Goal: Transaction & Acquisition: Book appointment/travel/reservation

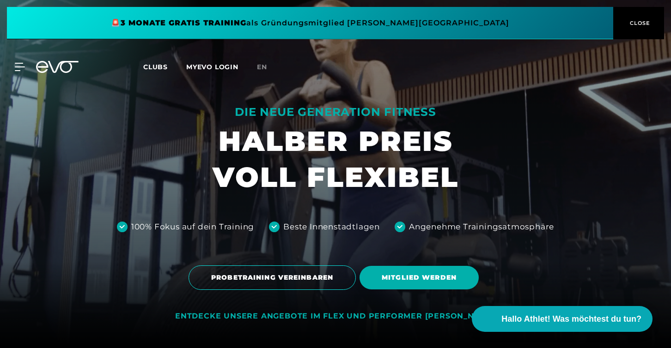
click at [23, 20] on span at bounding box center [310, 23] width 606 height 32
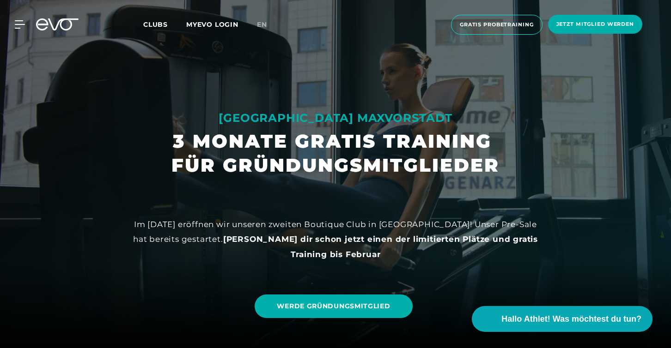
click at [15, 33] on div "MyEVO Login Über EVO Mitgliedschaften Probetraining TAGESPASS EVO Studios [GEOG…" at bounding box center [335, 24] width 667 height 35
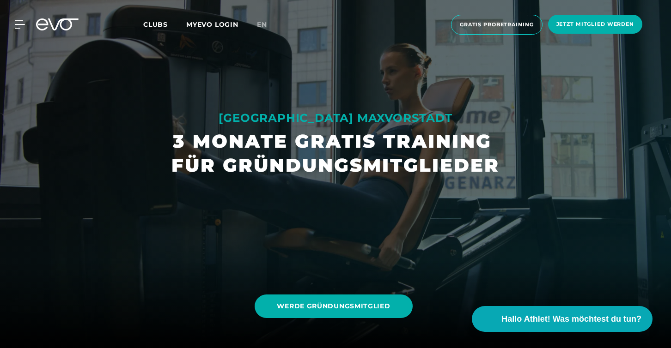
click at [16, 30] on div "MyEVO Login Über EVO Mitgliedschaften Probetraining TAGESPASS EVO Studios [GEOG…" at bounding box center [335, 24] width 667 height 35
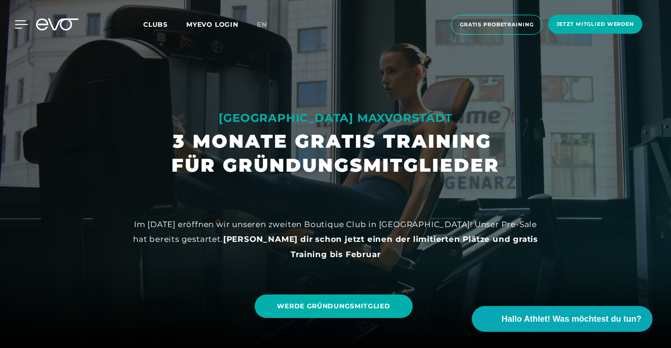
click at [20, 25] on icon at bounding box center [21, 24] width 13 height 7
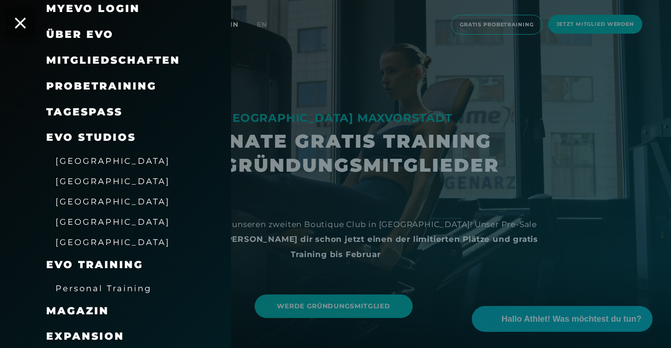
click at [113, 82] on span "Probetraining" at bounding box center [101, 86] width 110 height 12
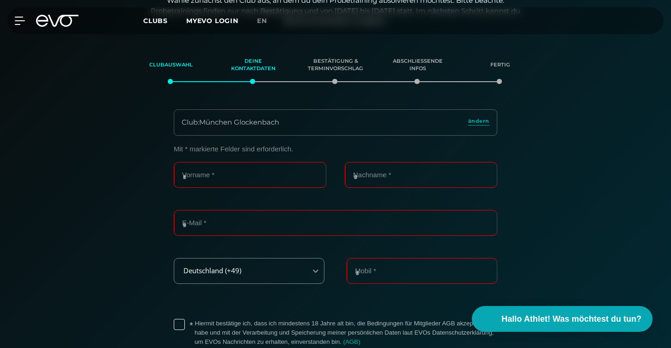
scroll to position [158, 0]
click at [475, 114] on div "Club : München Glockenbach ändern" at bounding box center [335, 122] width 323 height 26
click at [475, 118] on span "ändern" at bounding box center [478, 120] width 21 height 8
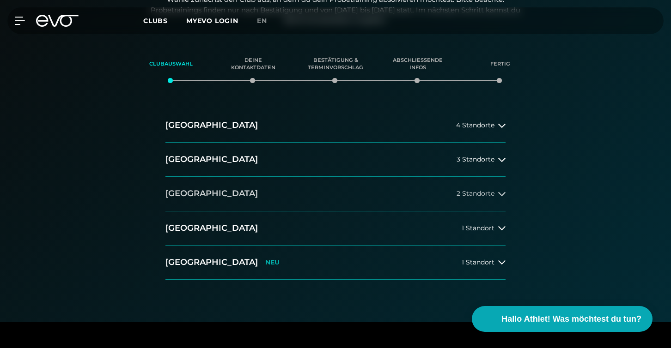
click at [274, 200] on button "[GEOGRAPHIC_DATA] 2 Standorte" at bounding box center [335, 194] width 340 height 34
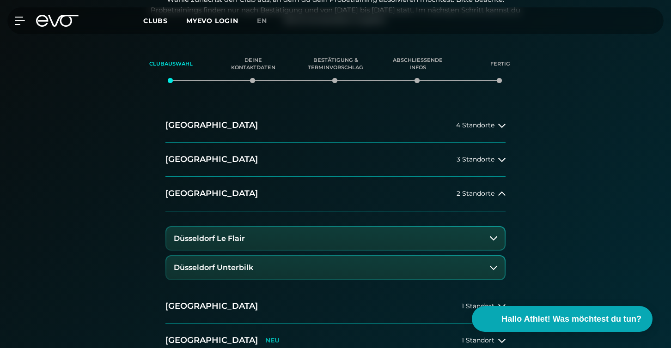
click at [278, 263] on button "Düsseldorf Unterbilk" at bounding box center [335, 267] width 338 height 23
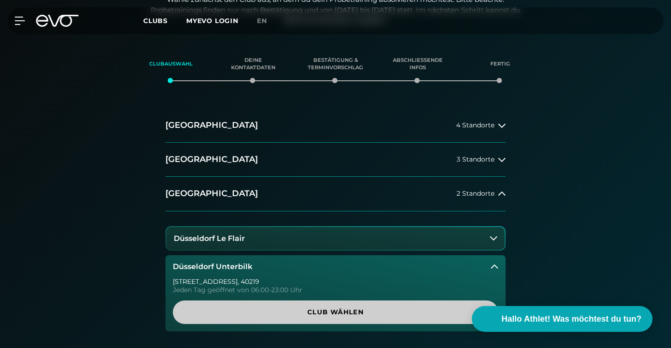
click at [333, 309] on span "Club wählen" at bounding box center [335, 313] width 281 height 10
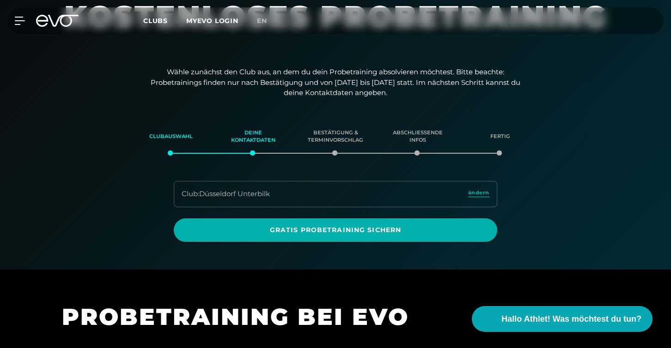
scroll to position [70, 0]
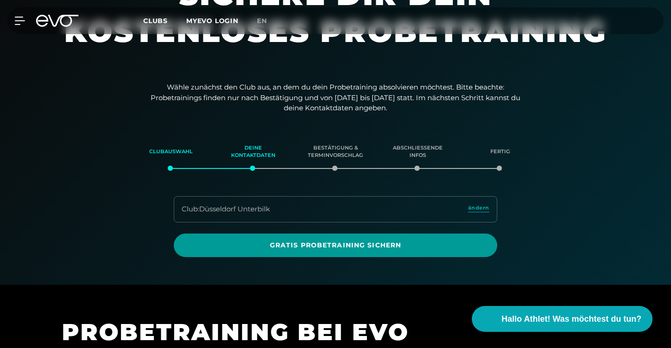
click at [344, 254] on span "Gratis Probetraining sichern" at bounding box center [335, 246] width 323 height 24
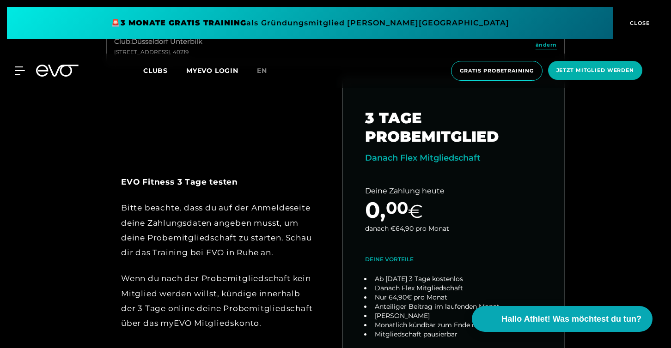
scroll to position [279, 0]
